Goal: Information Seeking & Learning: Learn about a topic

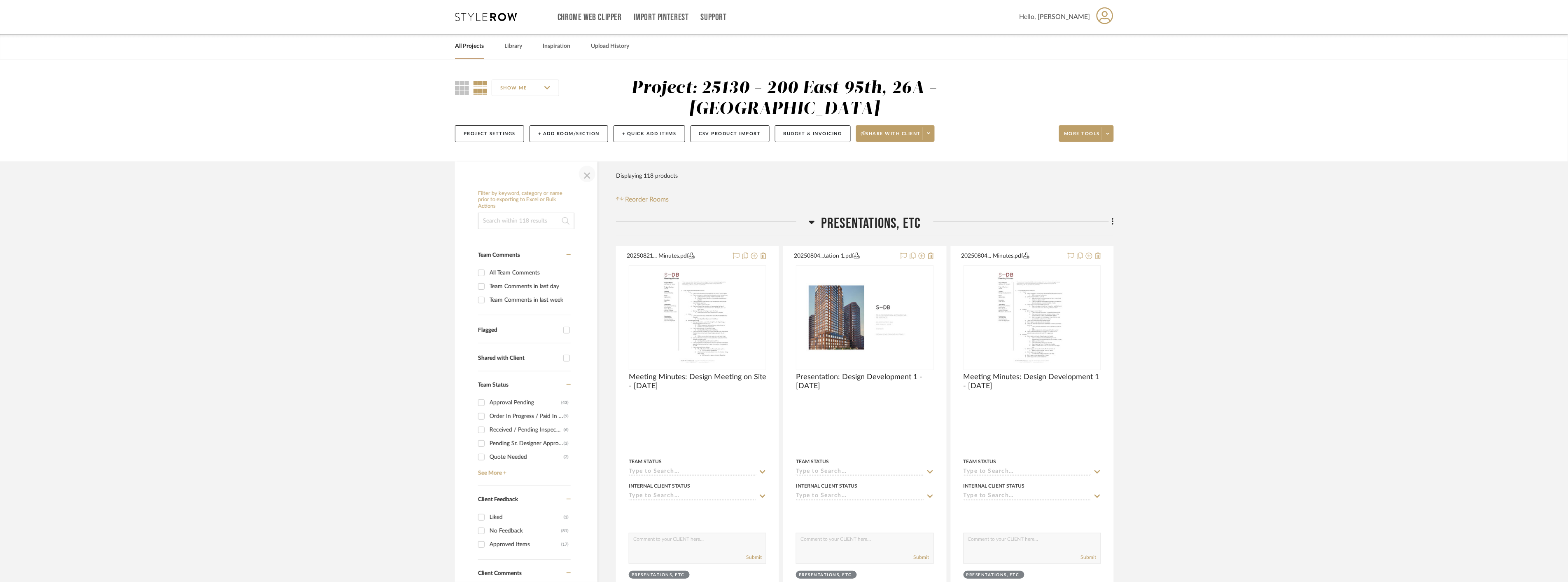
click at [591, 175] on span "button" at bounding box center [587, 174] width 20 height 20
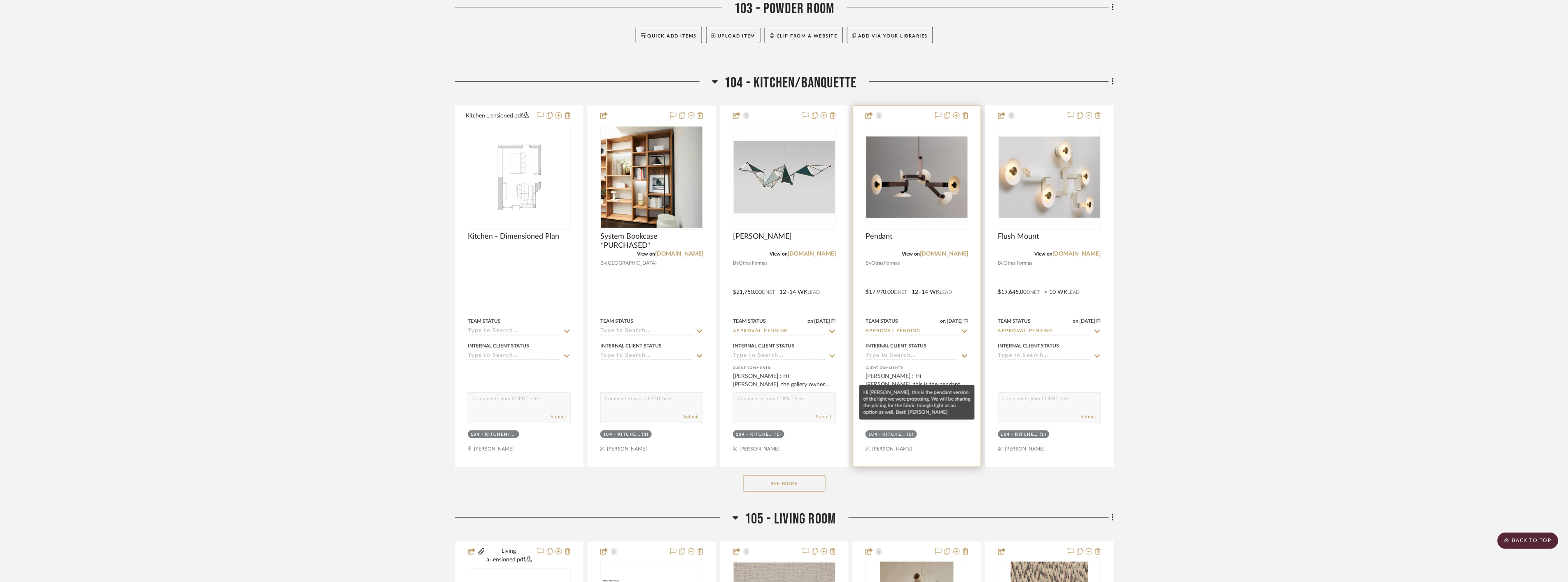
scroll to position [1923, 0]
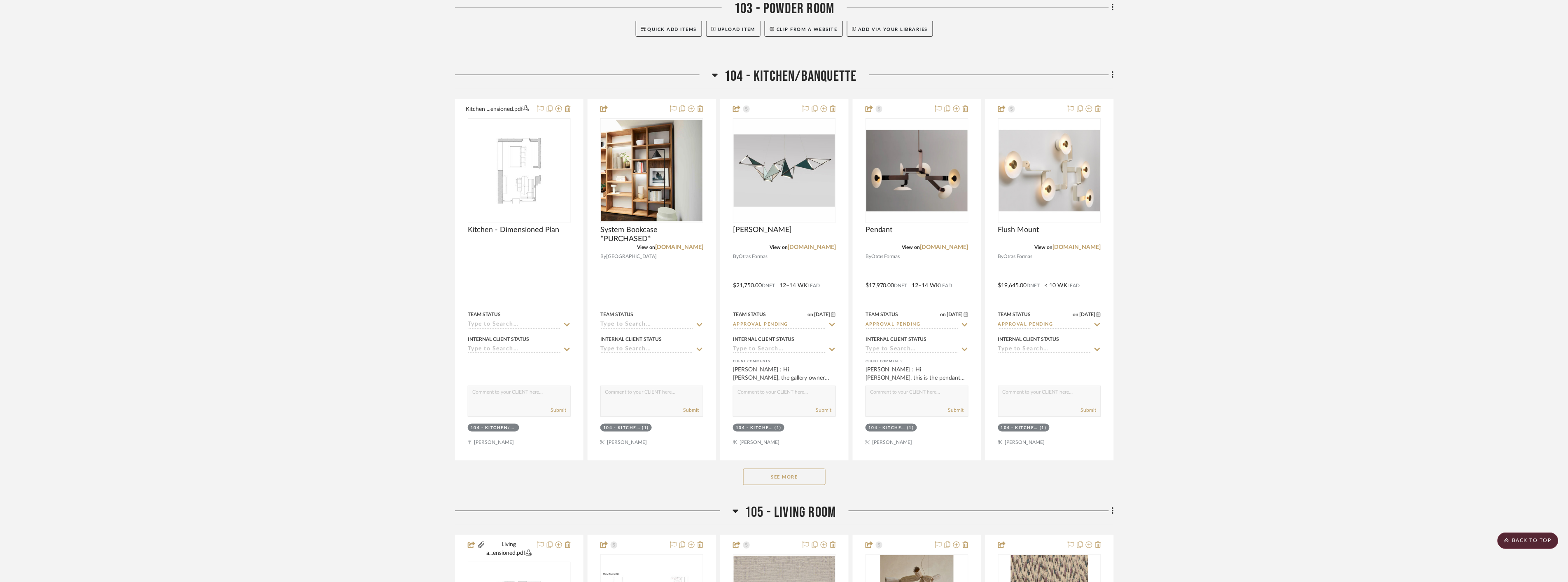
click at [816, 476] on button "See More" at bounding box center [784, 476] width 82 height 17
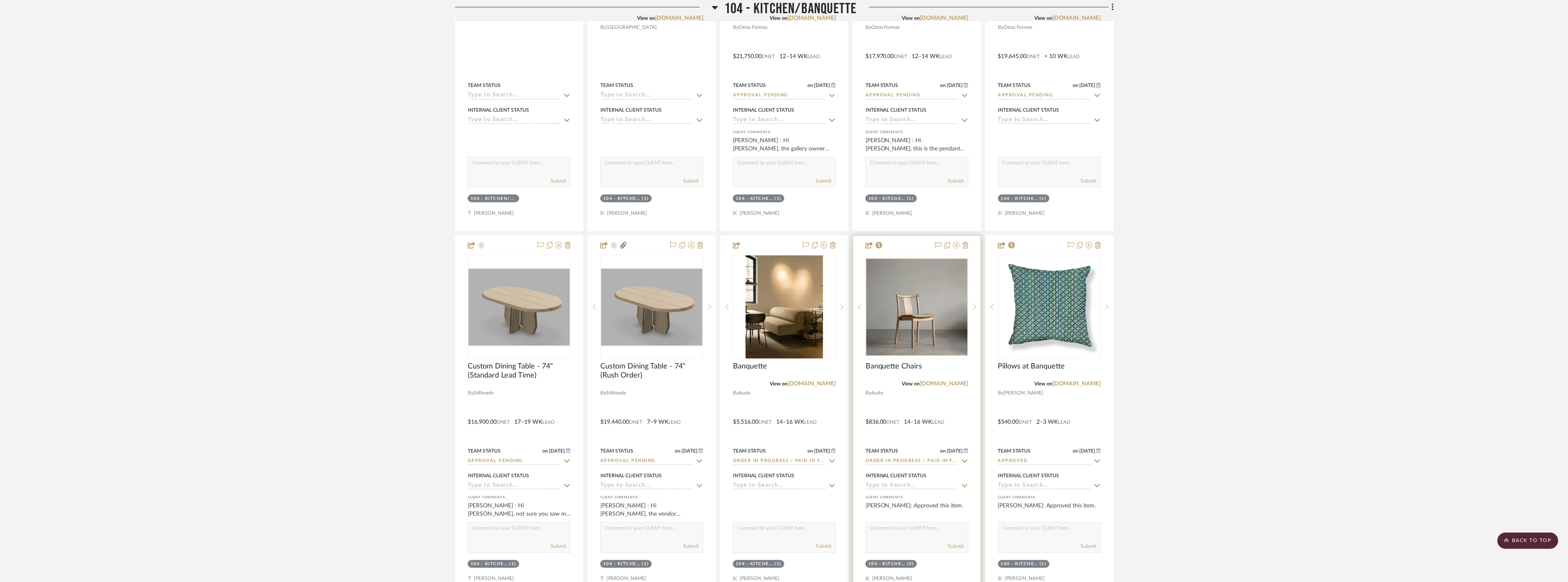
scroll to position [2426, 0]
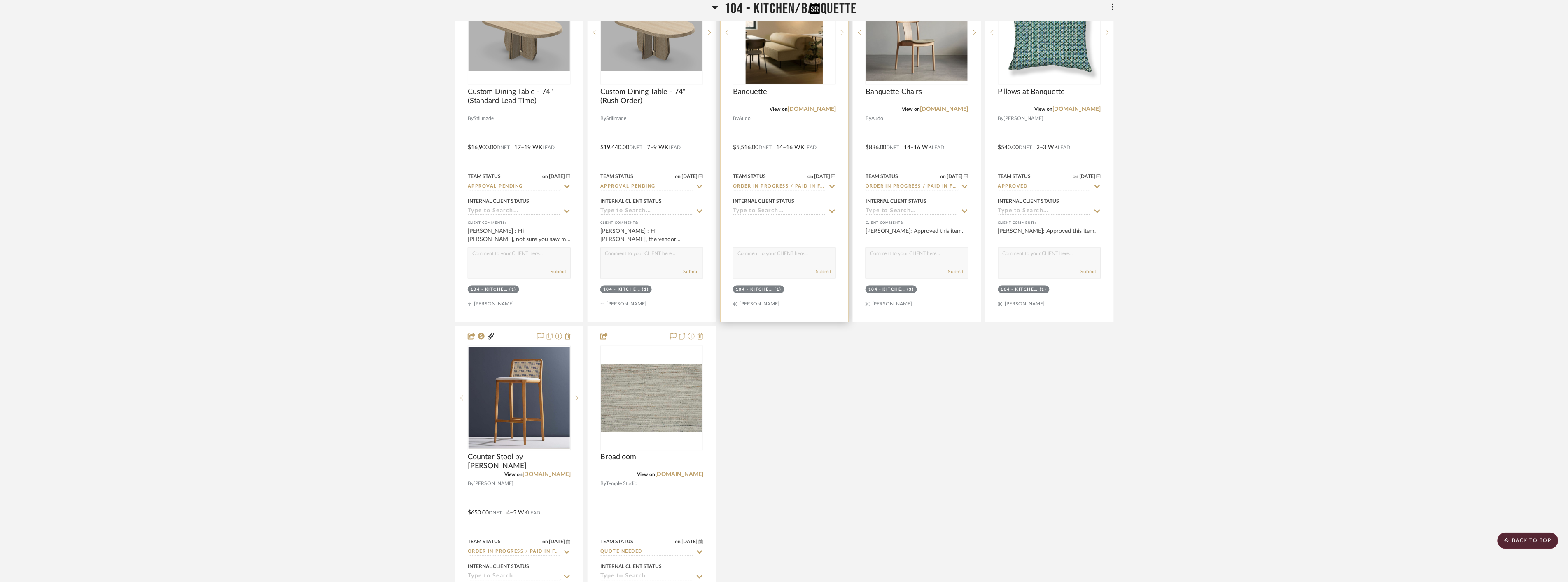
click at [0, 0] on img at bounding box center [0, 0] width 0 height 0
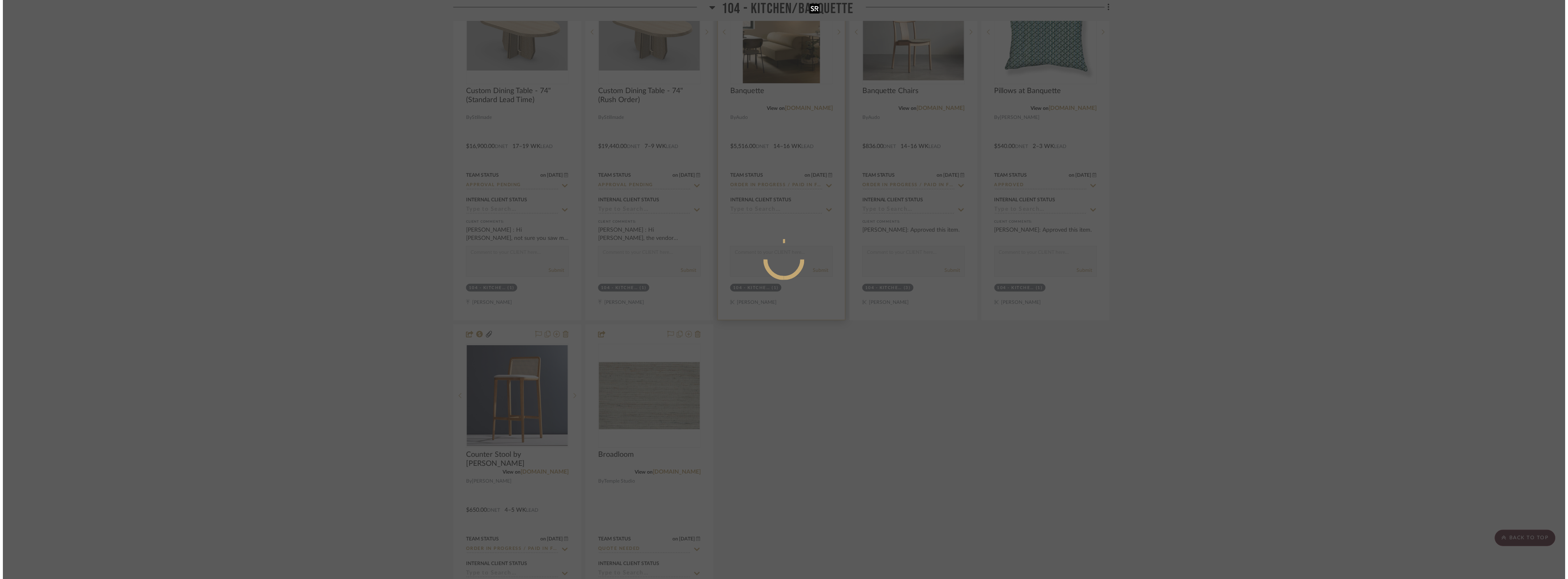
scroll to position [0, 0]
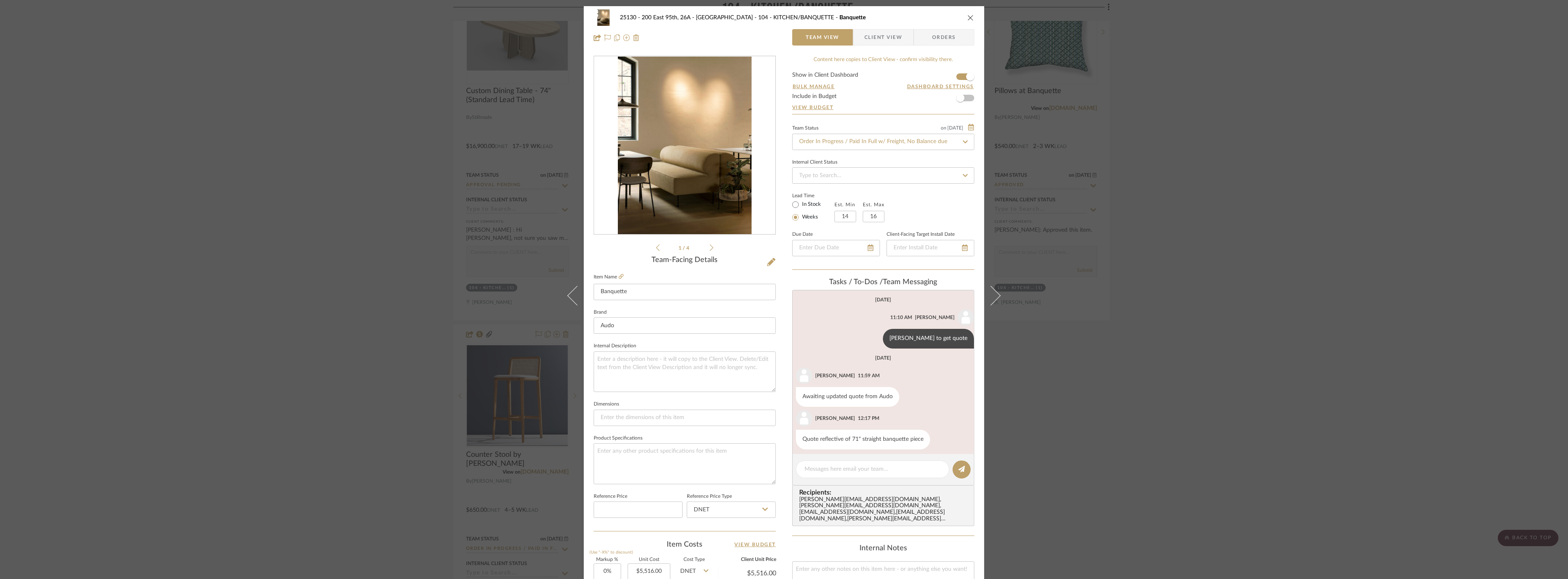
click at [875, 43] on span "Client View" at bounding box center [883, 37] width 38 height 16
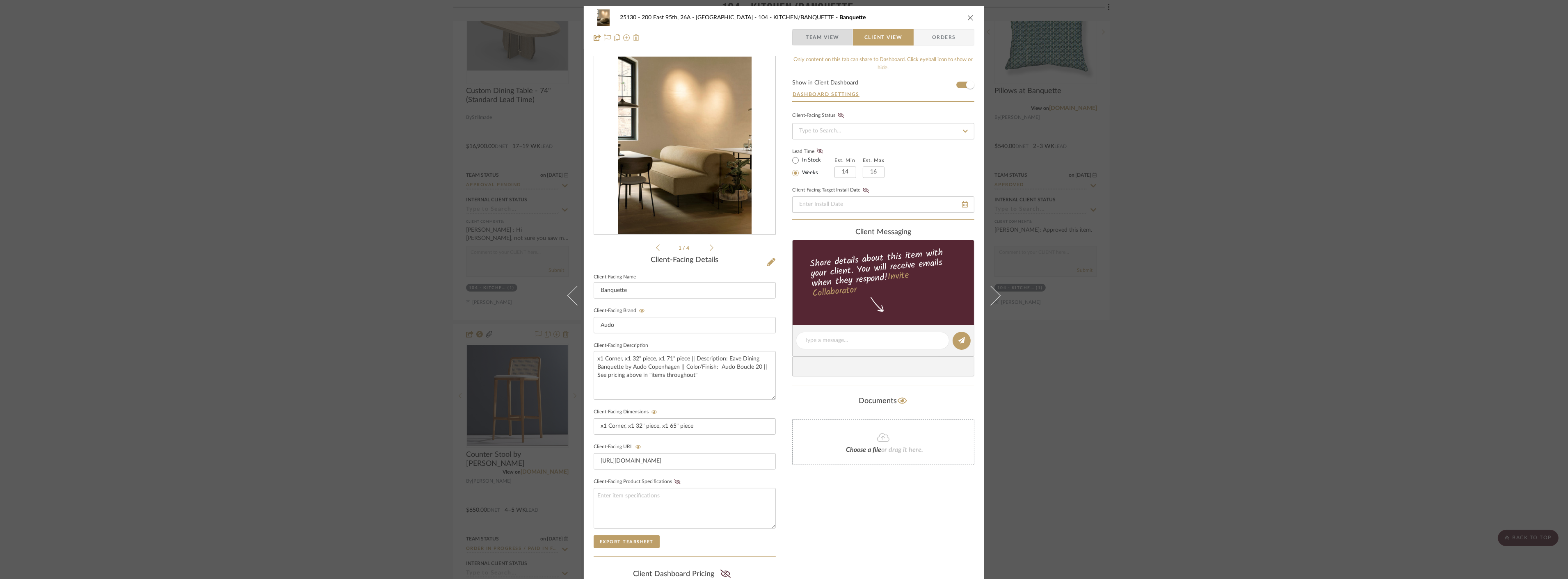
click at [840, 38] on span "Team View" at bounding box center [822, 37] width 60 height 16
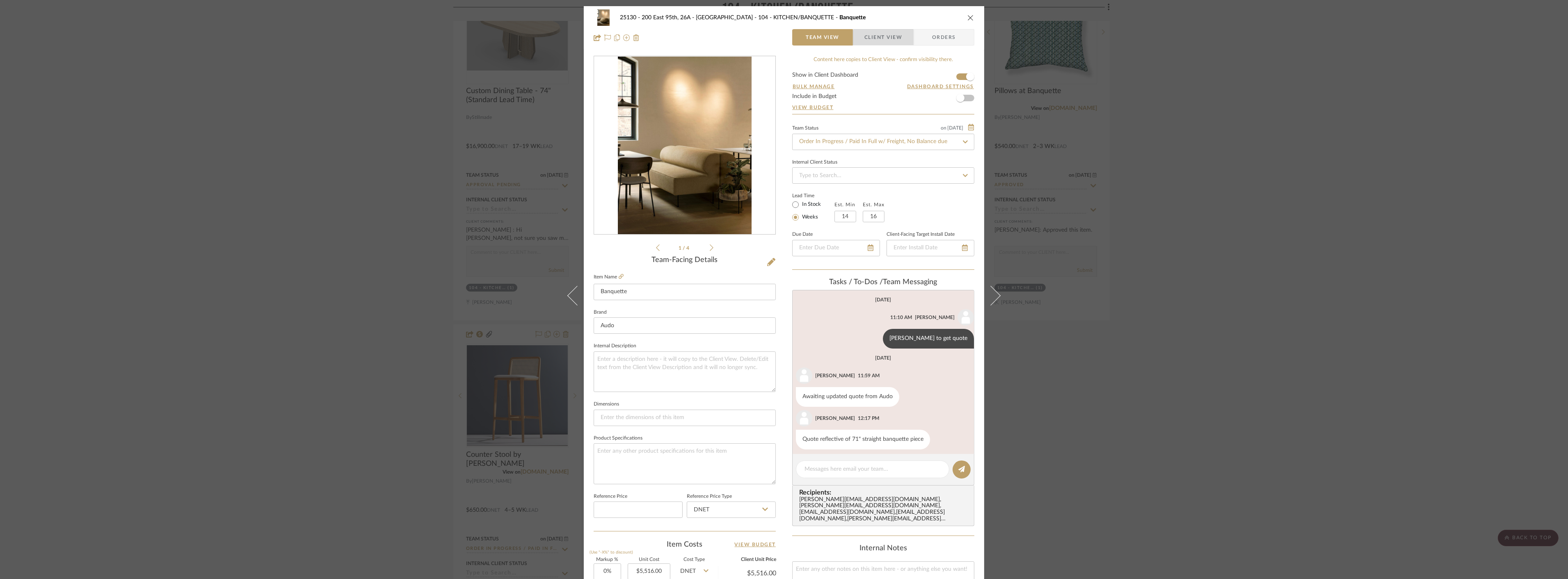
click at [884, 43] on span "Client View" at bounding box center [883, 37] width 38 height 16
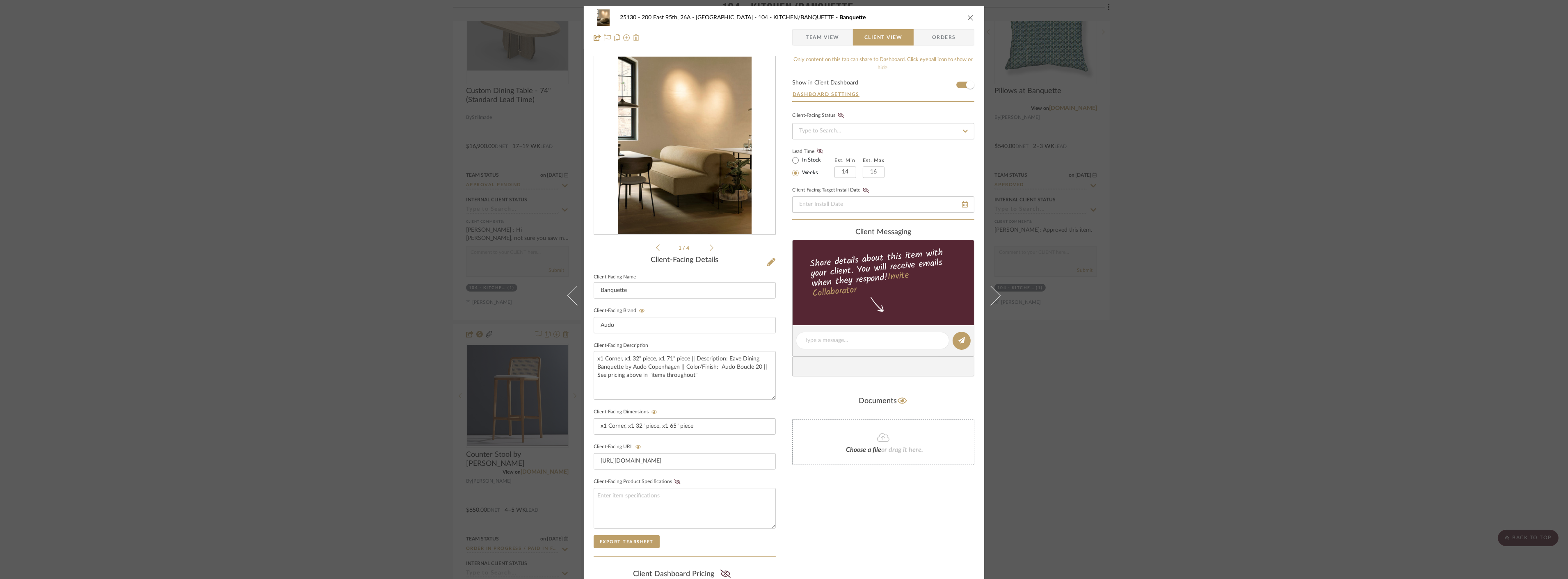
click at [1303, 407] on div "25130 - 200 East 95th, 26A - Kosheleva 104 - KITCHEN/BANQUETTE Banquette Team V…" at bounding box center [784, 290] width 1568 height 579
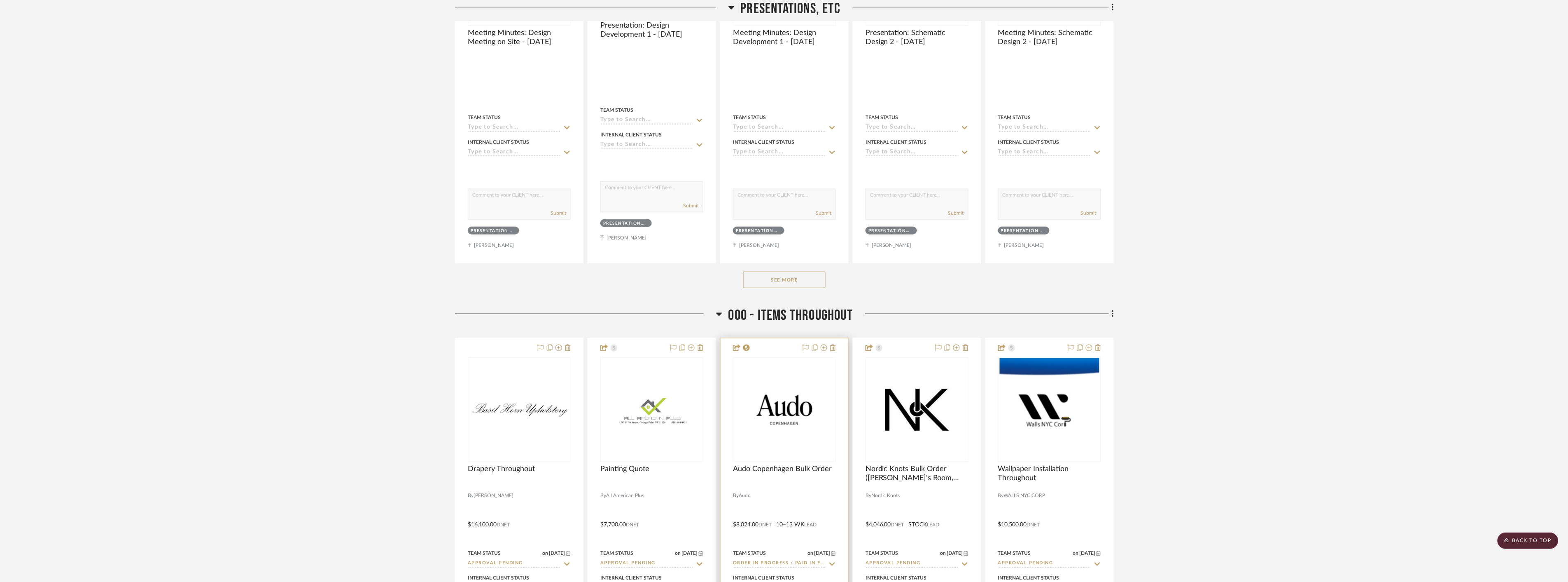
scroll to position [366, 0]
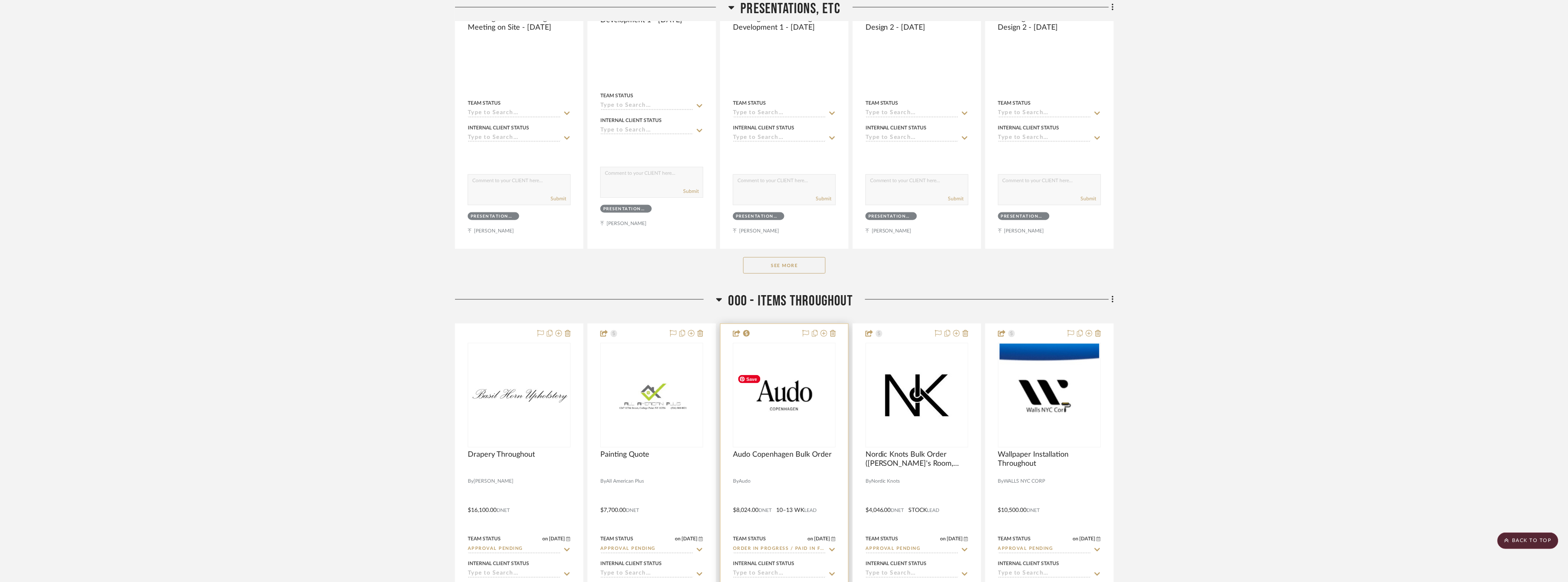
click at [795, 400] on img "0" at bounding box center [784, 396] width 101 height 50
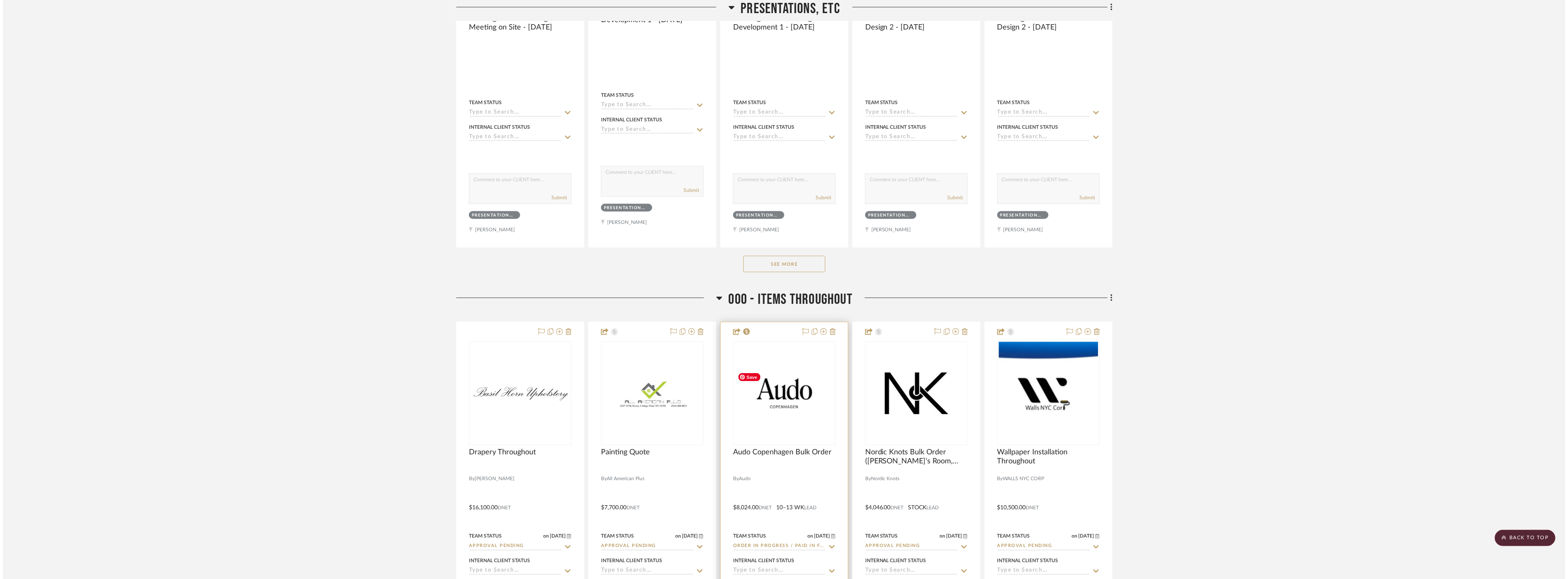
scroll to position [0, 0]
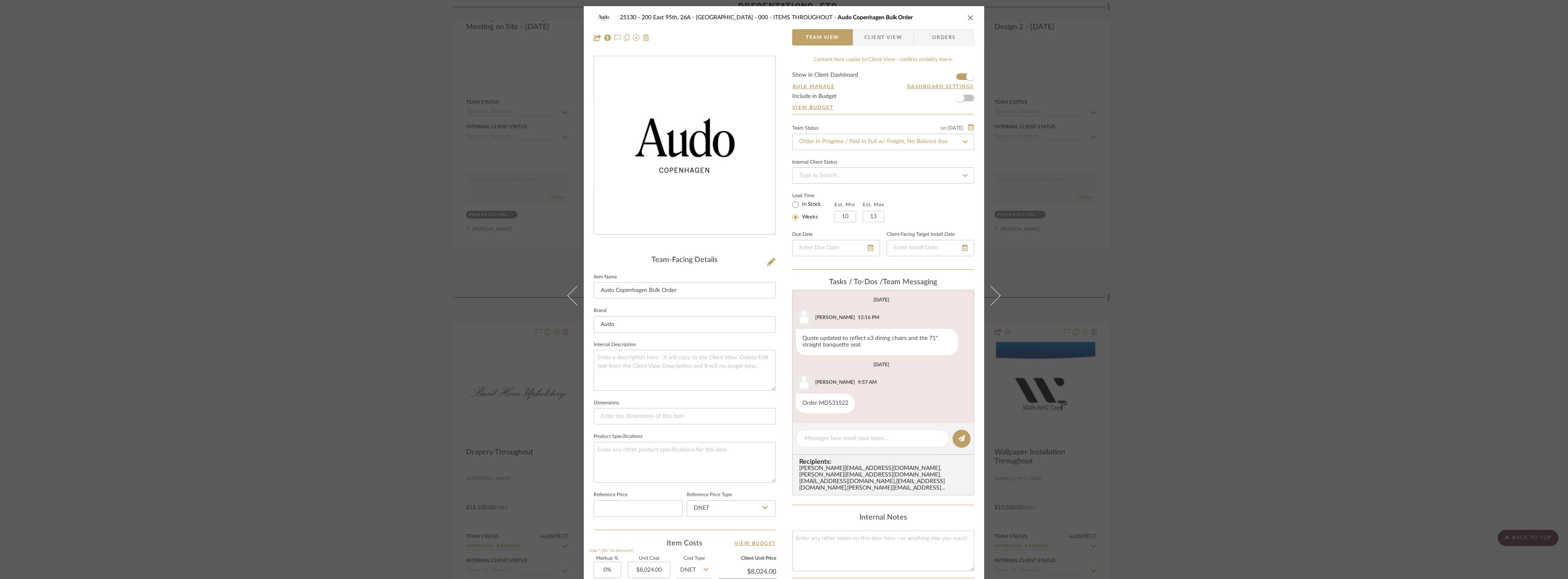
click at [884, 35] on span "Client View" at bounding box center [883, 37] width 38 height 16
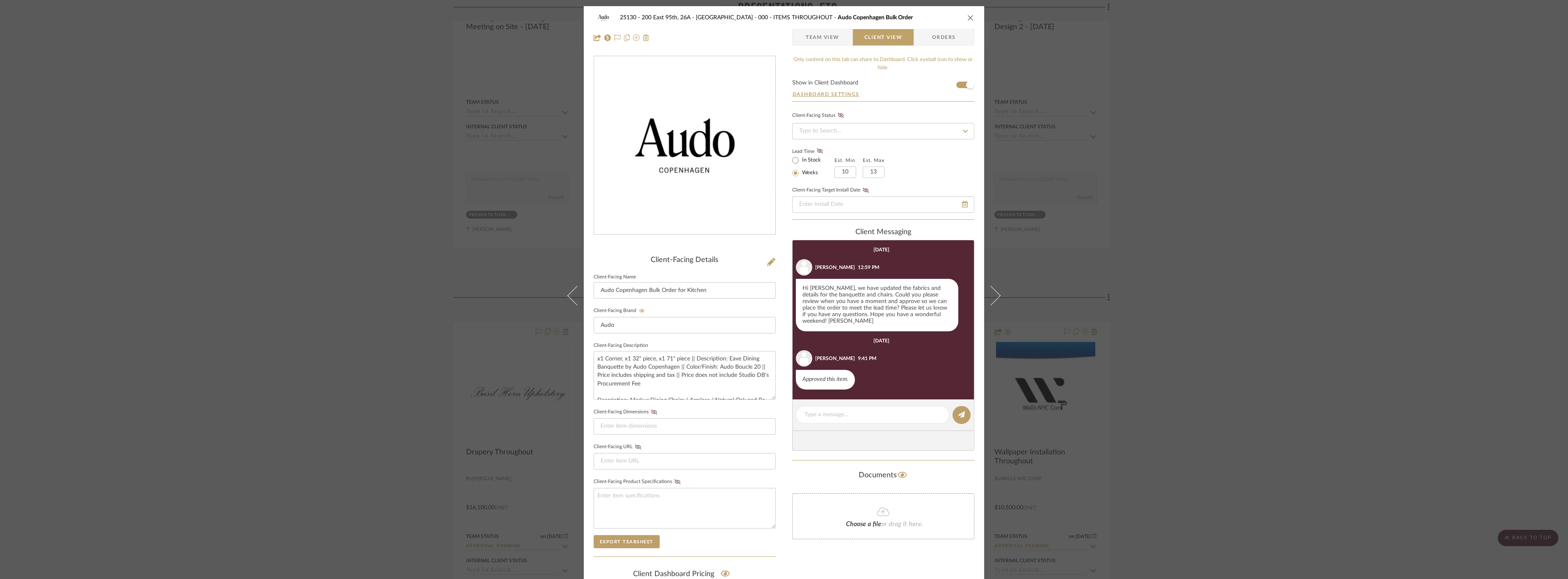
click at [820, 29] on span "Team View" at bounding box center [822, 37] width 33 height 16
